Goal: Task Accomplishment & Management: Manage account settings

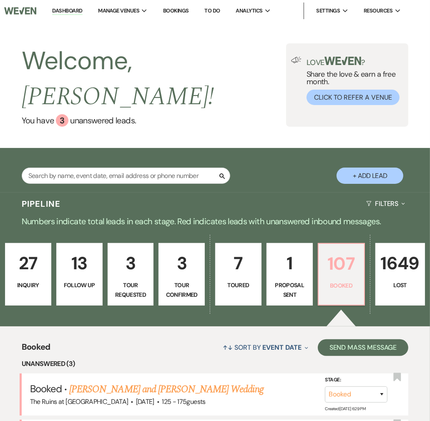
click at [336, 253] on p "107" at bounding box center [341, 264] width 35 height 28
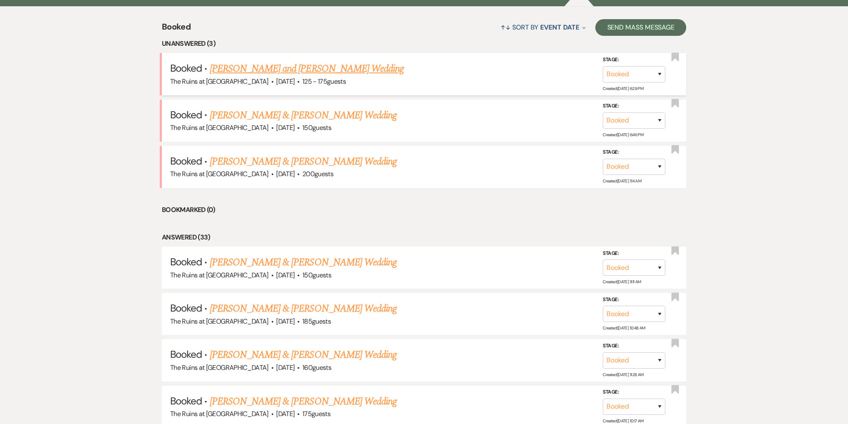
scroll to position [389, 0]
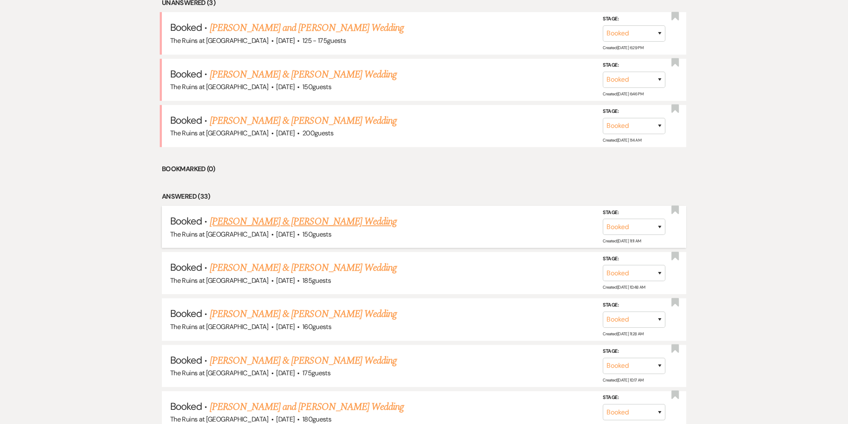
click at [347, 219] on link "[PERSON_NAME] & [PERSON_NAME] Wedding" at bounding box center [303, 221] width 187 height 15
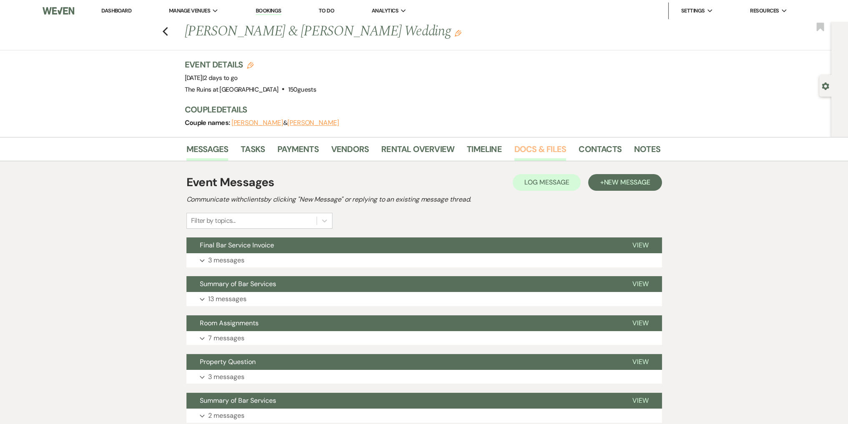
click at [429, 153] on link "Docs & Files" at bounding box center [540, 152] width 52 height 18
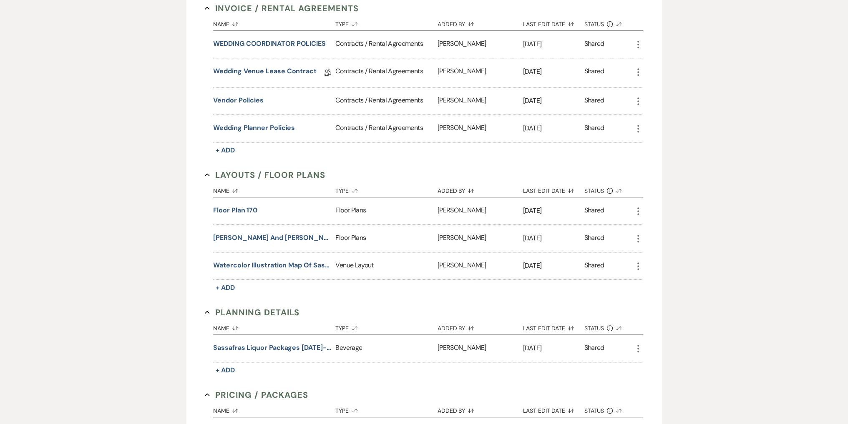
scroll to position [500, 0]
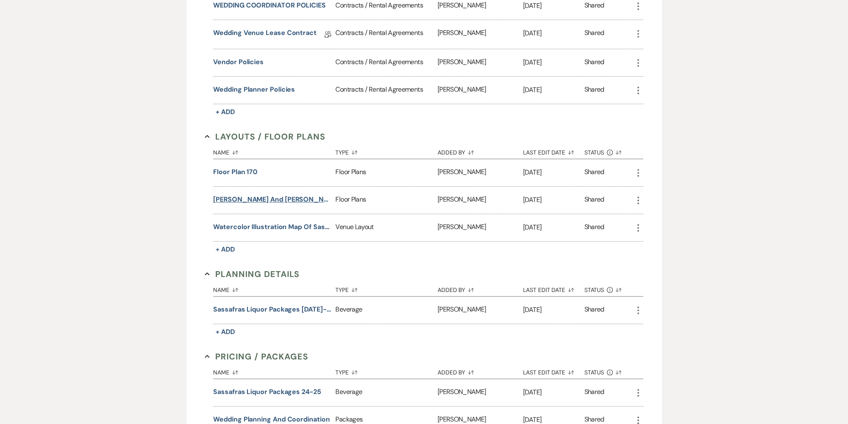
click at [289, 195] on button "[PERSON_NAME] and [PERSON_NAME] Chair Factory" at bounding box center [272, 200] width 119 height 10
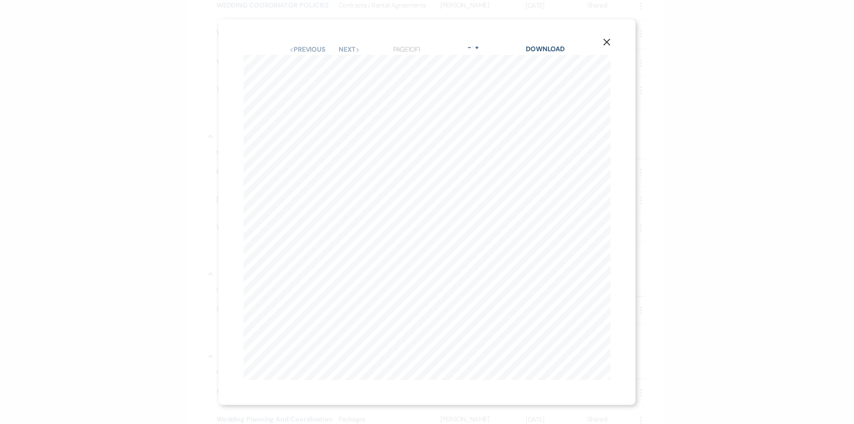
click at [429, 39] on use "button" at bounding box center [606, 42] width 7 height 7
